Goal: Task Accomplishment & Management: Complete application form

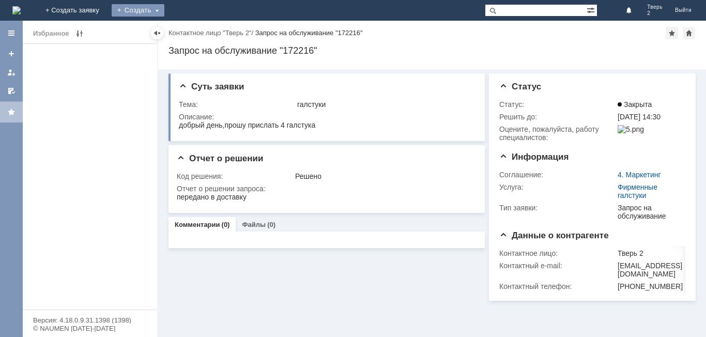
click at [164, 10] on div "Создать" at bounding box center [138, 10] width 53 height 12
click at [192, 28] on link "Заявка" at bounding box center [153, 31] width 79 height 12
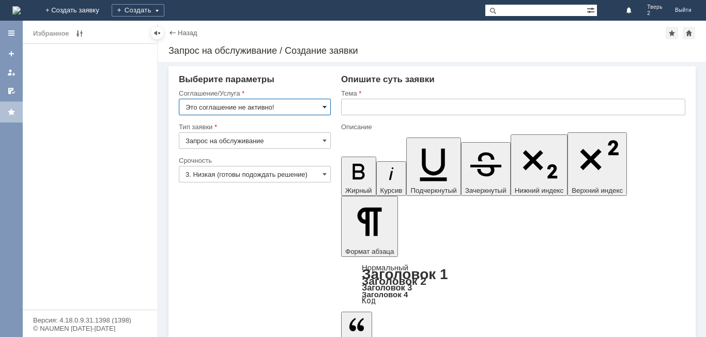
click at [325, 105] on span at bounding box center [324, 107] width 4 height 8
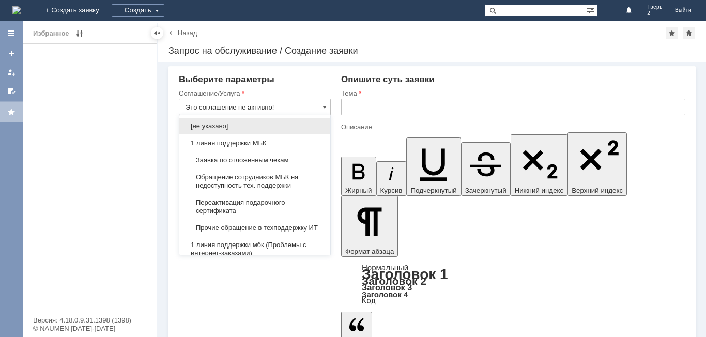
click at [243, 160] on span "Заявка по отложенным чекам" at bounding box center [254, 160] width 138 height 8
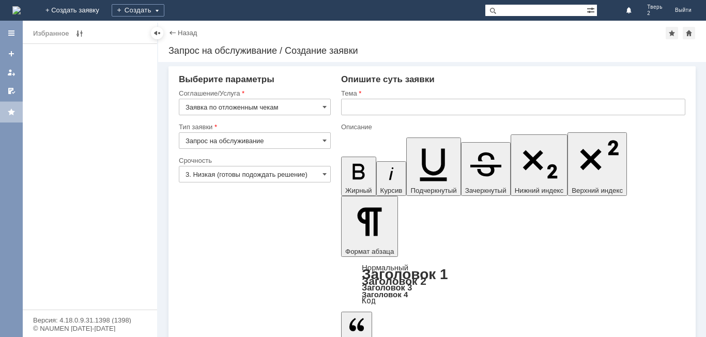
type input "Заявка по отложенным чекам"
click at [369, 102] on input "text" at bounding box center [513, 107] width 344 height 17
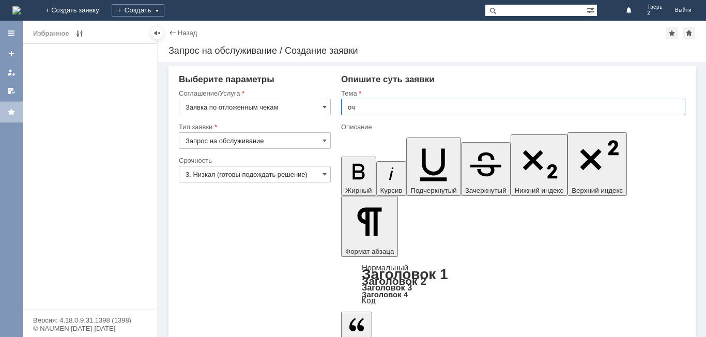
type input "оч"
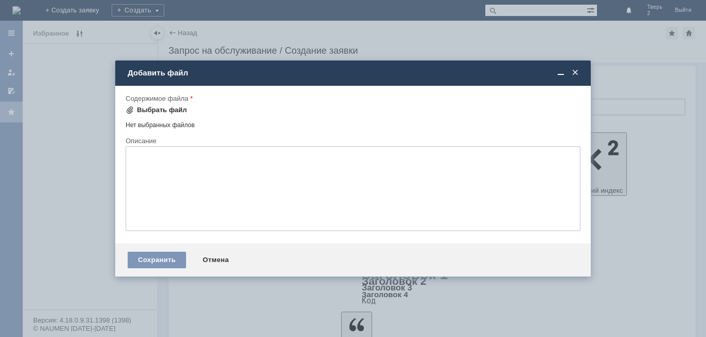
click at [165, 108] on div "Выбрать файл" at bounding box center [162, 110] width 50 height 8
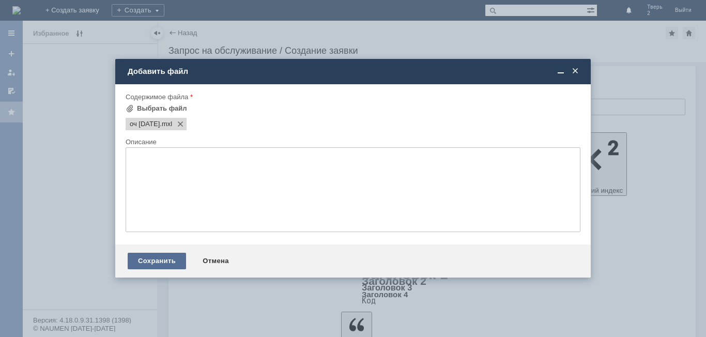
click at [160, 259] on div "Сохранить" at bounding box center [157, 261] width 58 height 17
